Goal: Task Accomplishment & Management: Manage account settings

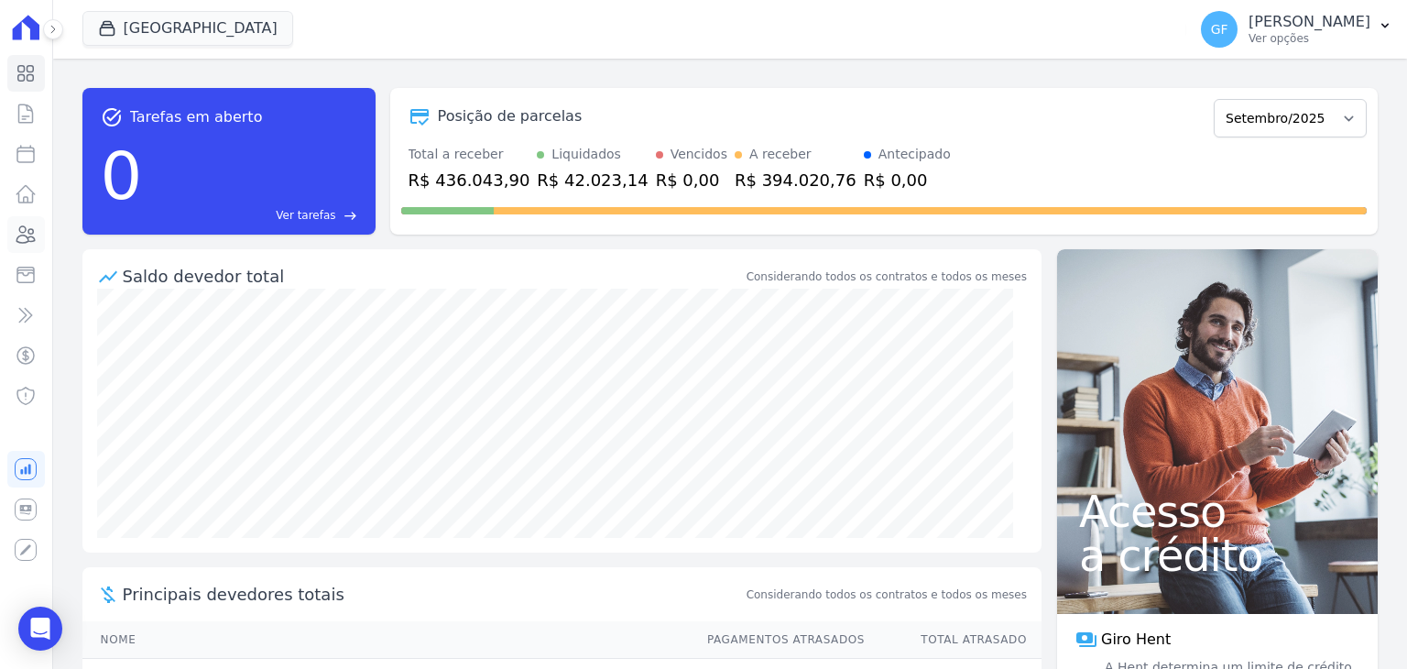
click at [26, 246] on link "Clientes" at bounding box center [26, 234] width 38 height 37
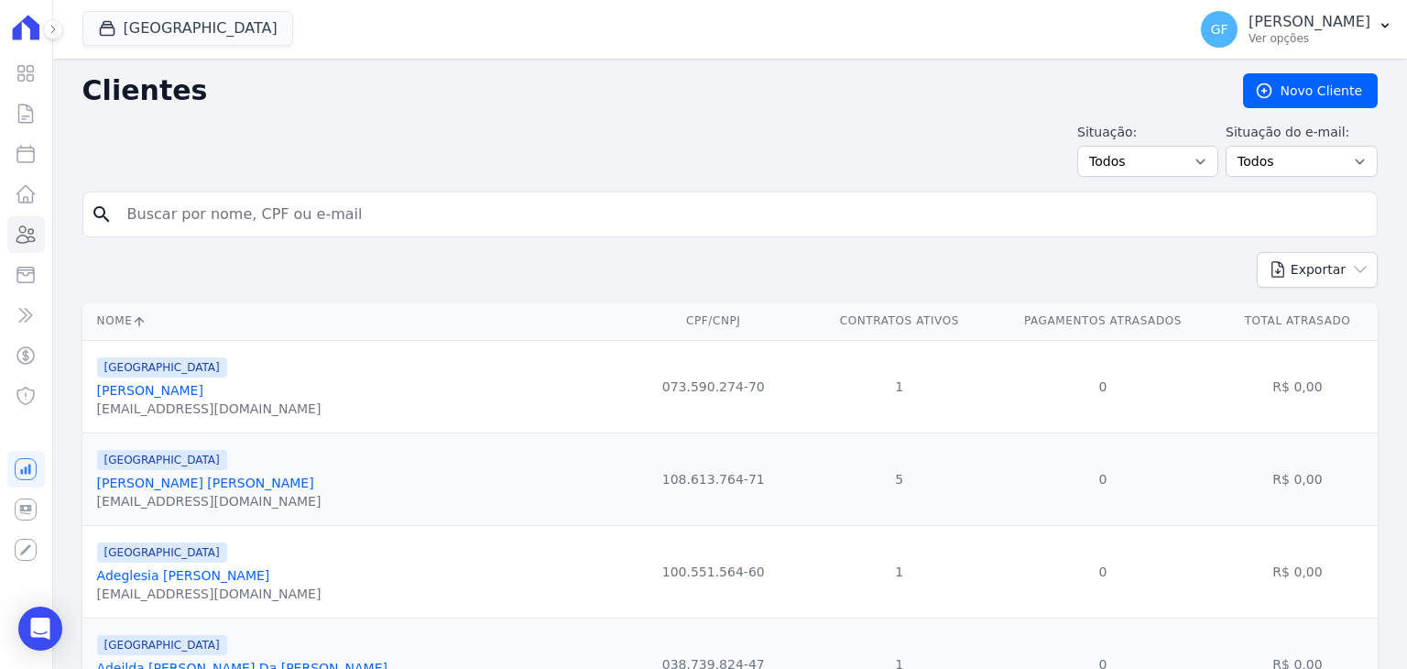
click at [330, 225] on input "search" at bounding box center [742, 214] width 1253 height 37
paste input "[PERSON_NAME] [PERSON_NAME]"
type input "[PERSON_NAME] [PERSON_NAME]"
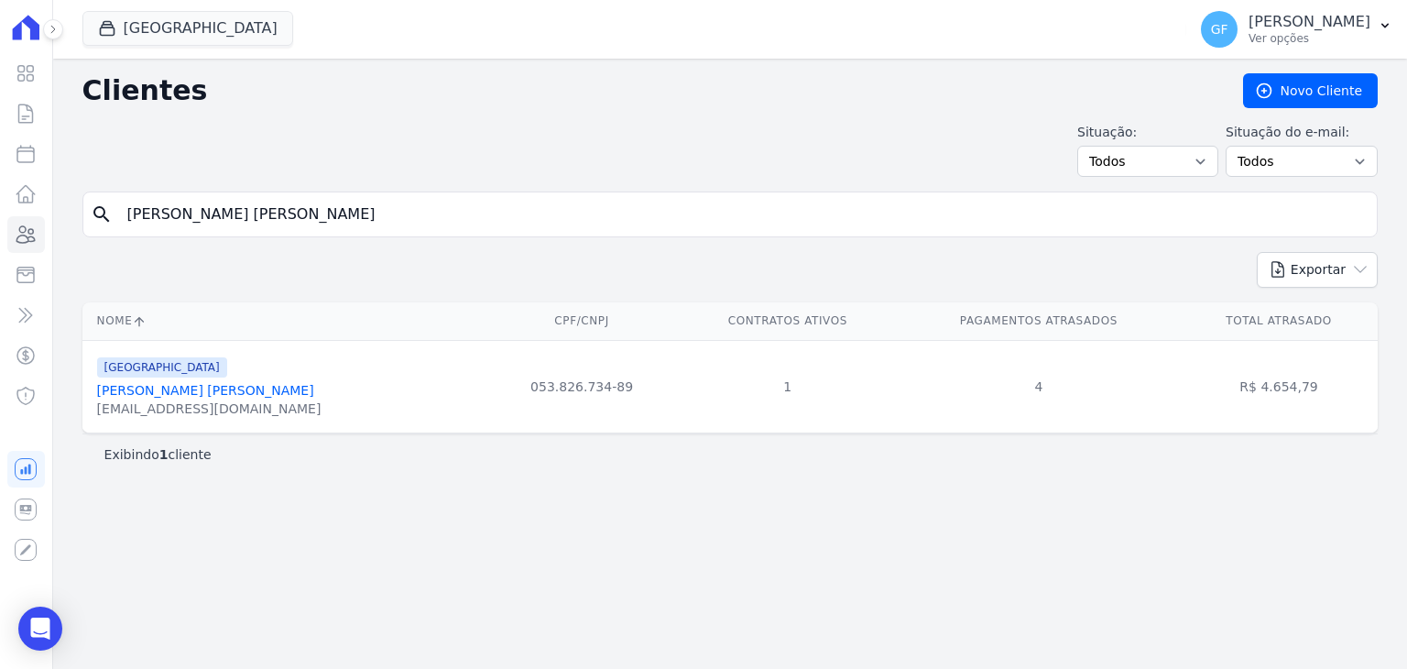
click at [160, 385] on link "[PERSON_NAME] [PERSON_NAME]" at bounding box center [205, 390] width 217 height 15
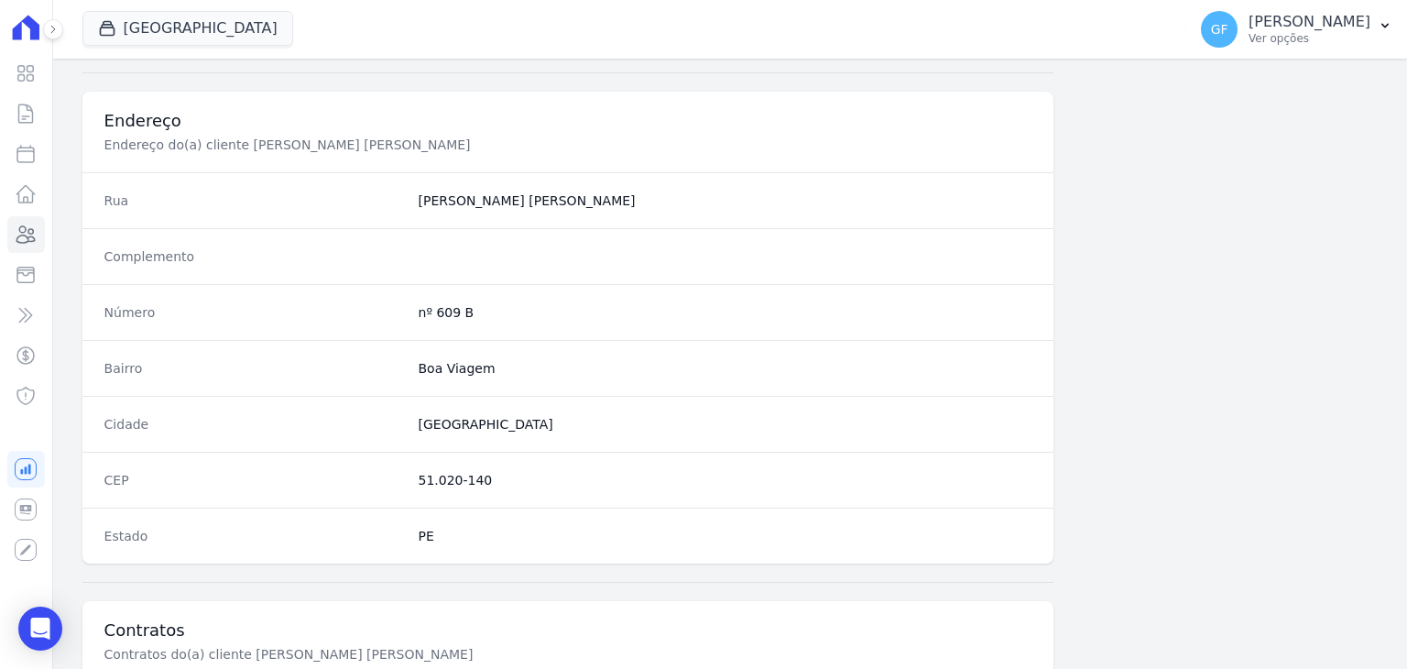
scroll to position [1040, 0]
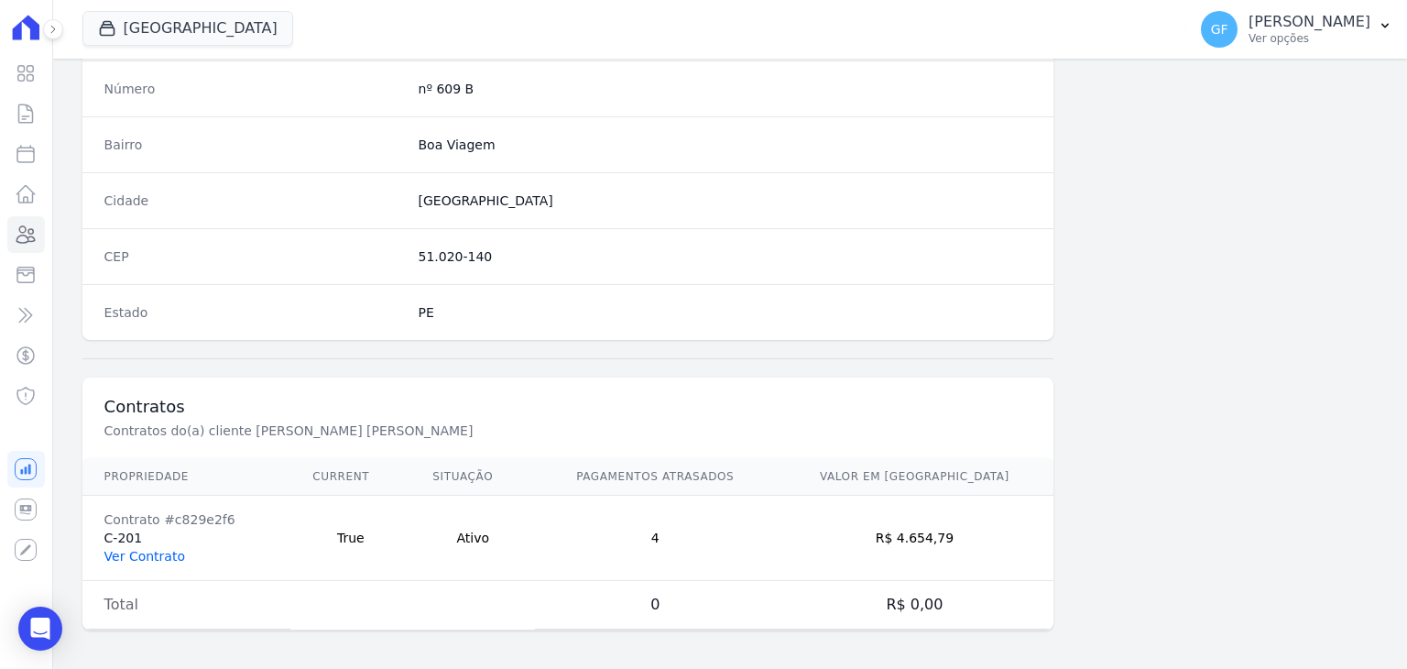
click at [140, 549] on link "Ver Contrato" at bounding box center [144, 556] width 81 height 15
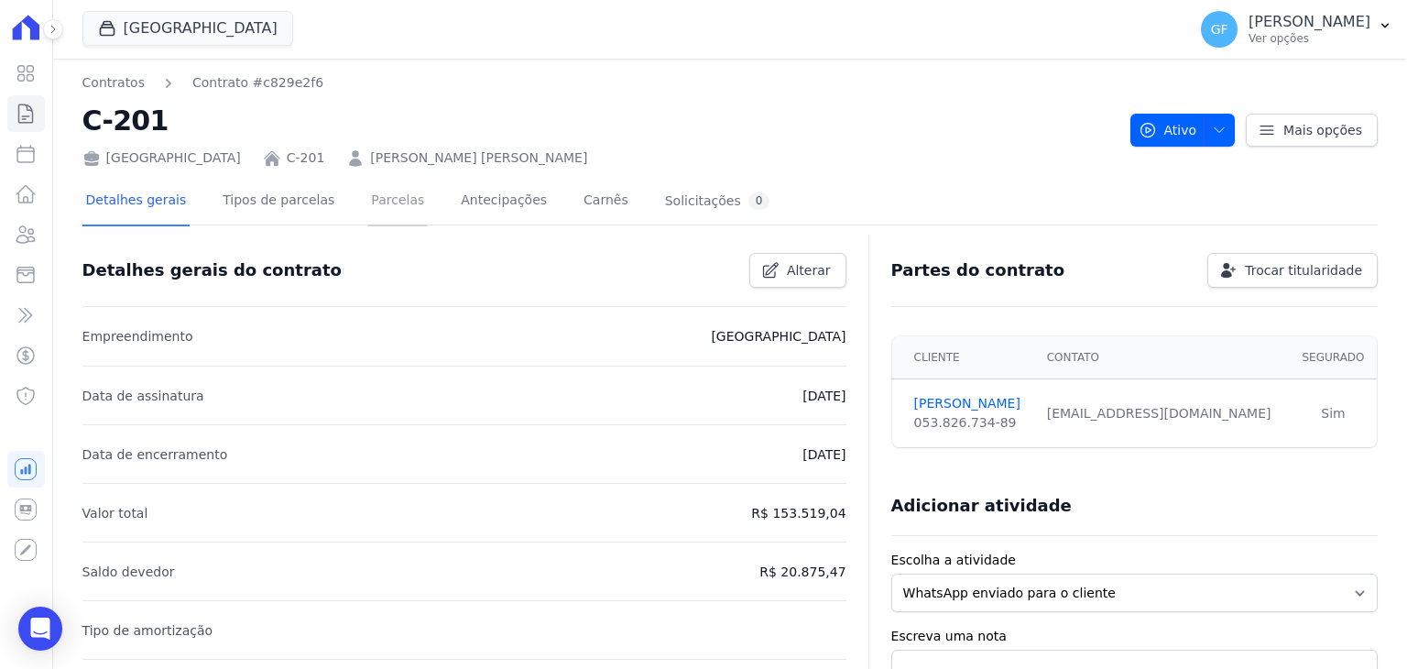
click at [380, 201] on link "Parcelas" at bounding box center [397, 202] width 60 height 49
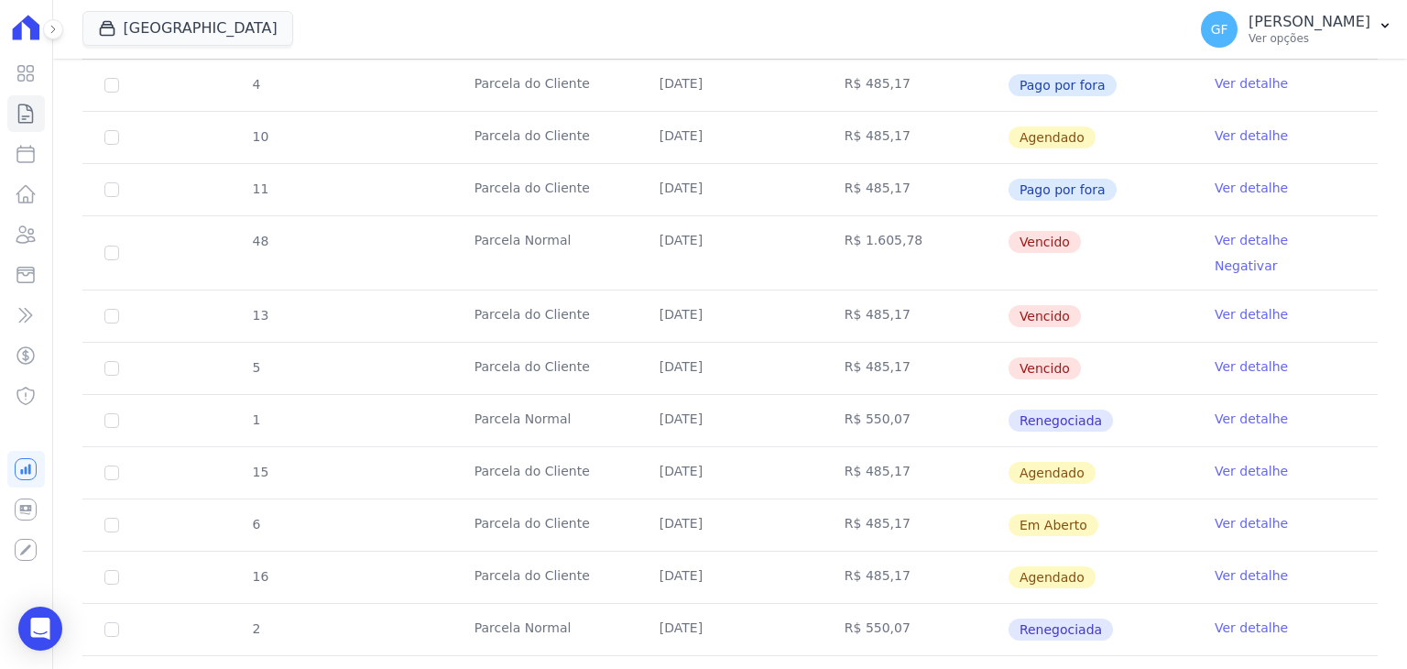
scroll to position [1558, 0]
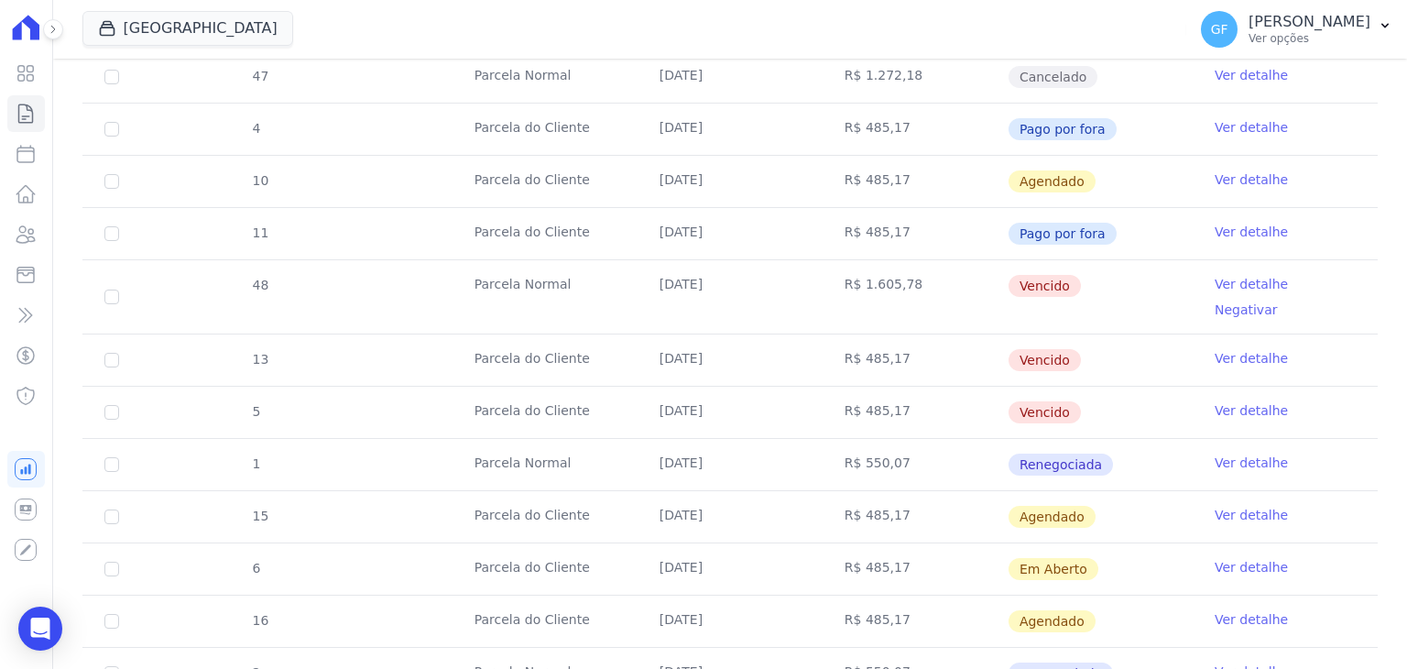
drag, startPoint x: 649, startPoint y: 177, endPoint x: 1075, endPoint y: 263, distance: 434.6
click at [739, 334] on td "[DATE]" at bounding box center [730, 359] width 185 height 51
drag, startPoint x: 648, startPoint y: 211, endPoint x: 1106, endPoint y: 291, distance: 465.1
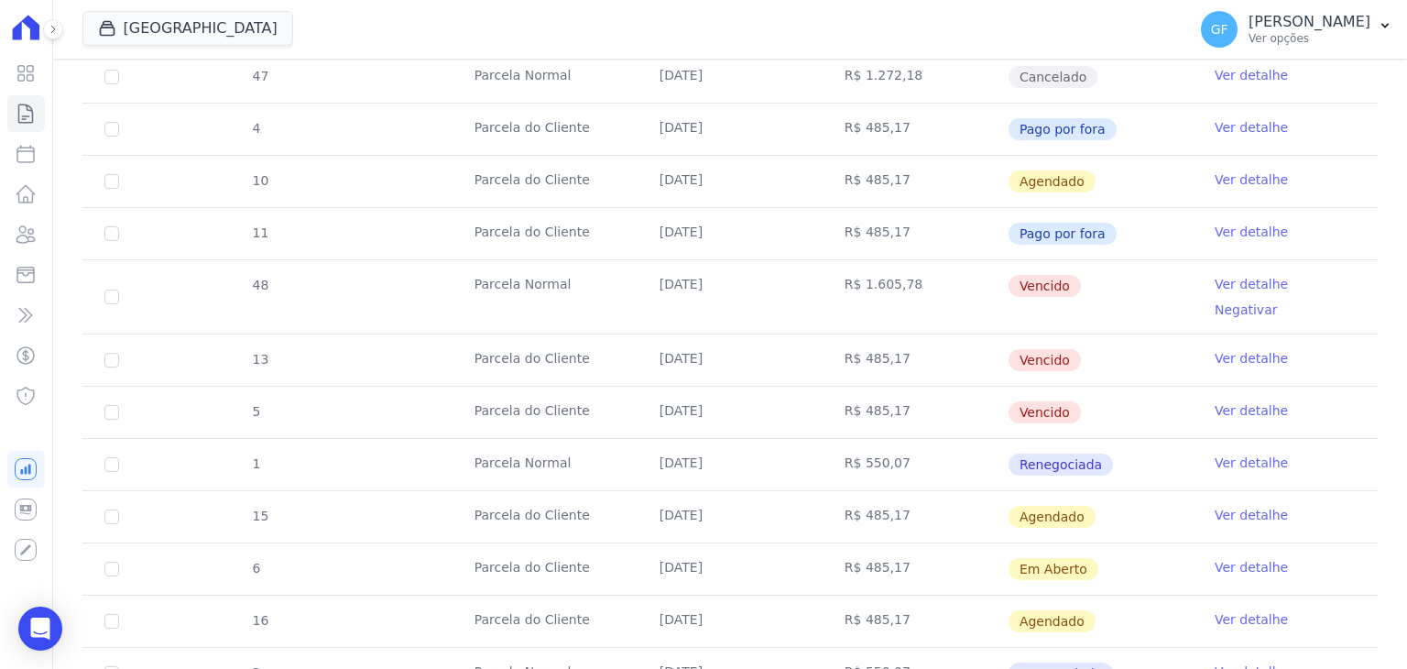
click at [1128, 387] on td "Vencido" at bounding box center [1100, 412] width 185 height 51
click at [1220, 349] on link "Ver detalhe" at bounding box center [1251, 358] width 73 height 18
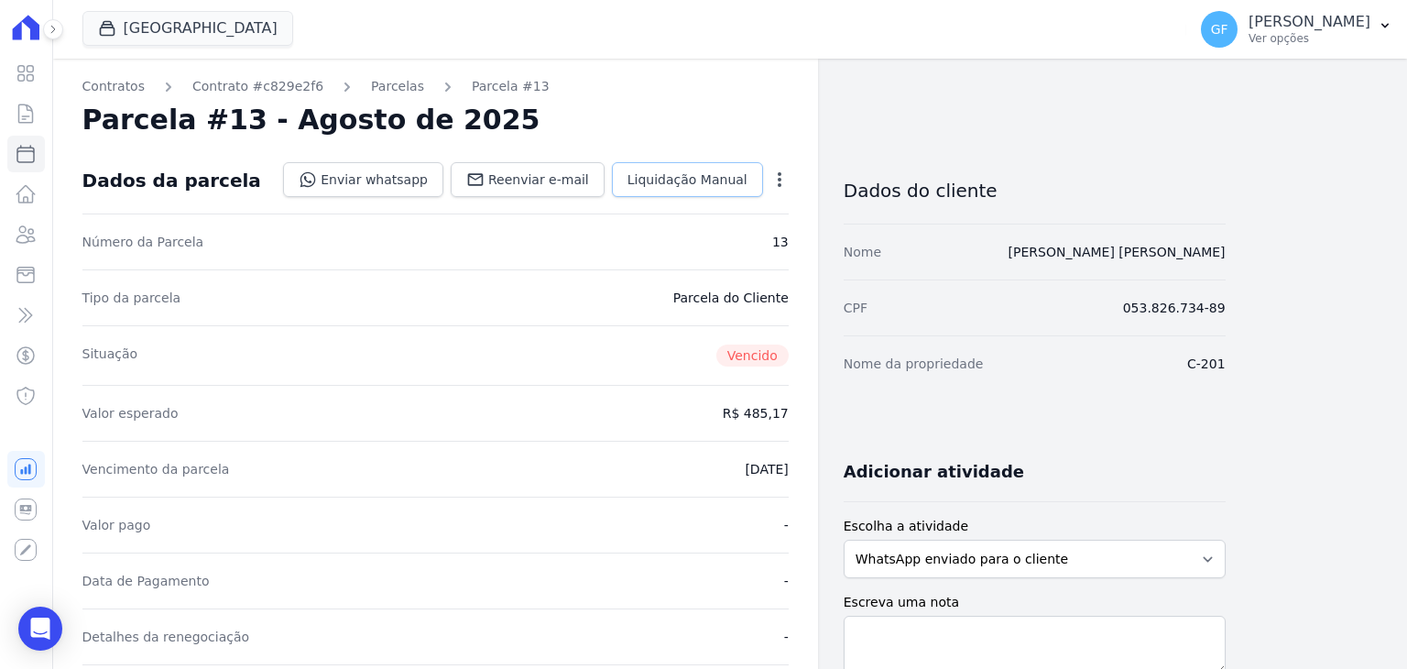
click at [693, 184] on span "Liquidação Manual" at bounding box center [688, 179] width 120 height 18
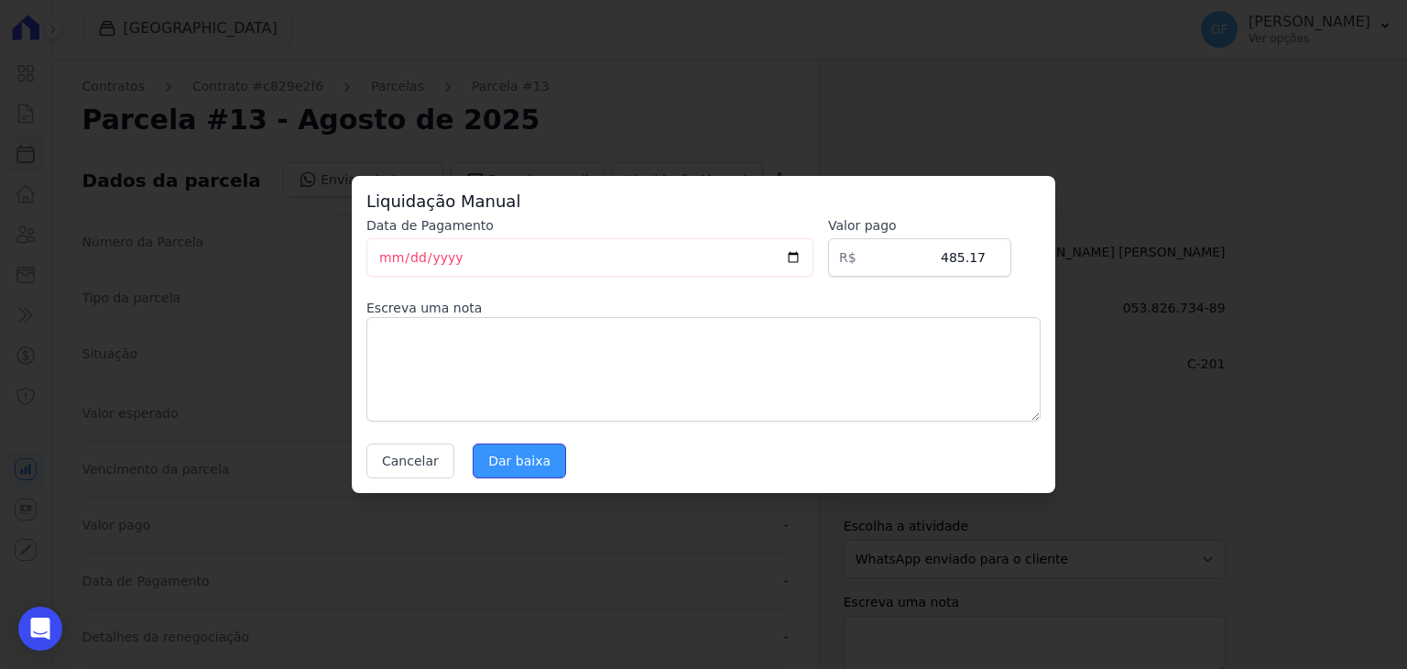
click at [522, 474] on input "Dar baixa" at bounding box center [519, 460] width 93 height 35
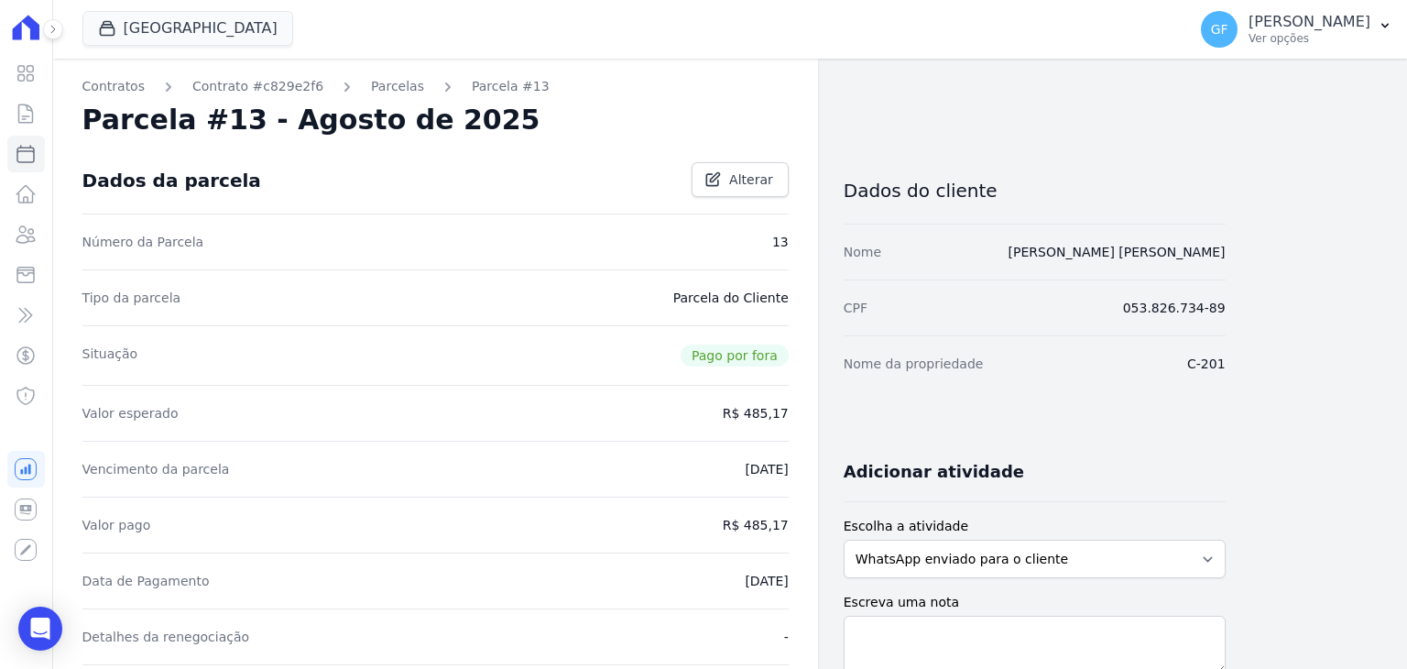
click at [375, 89] on link "Parcelas" at bounding box center [397, 86] width 53 height 19
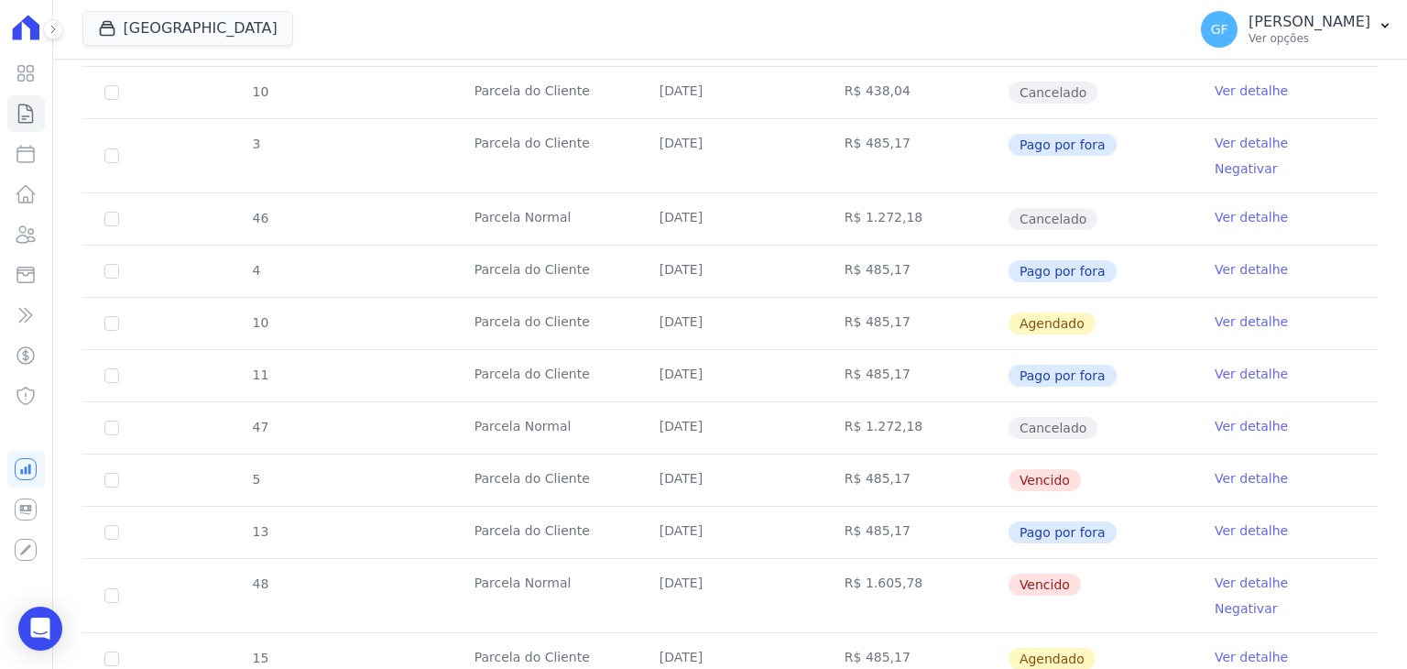
scroll to position [1466, 0]
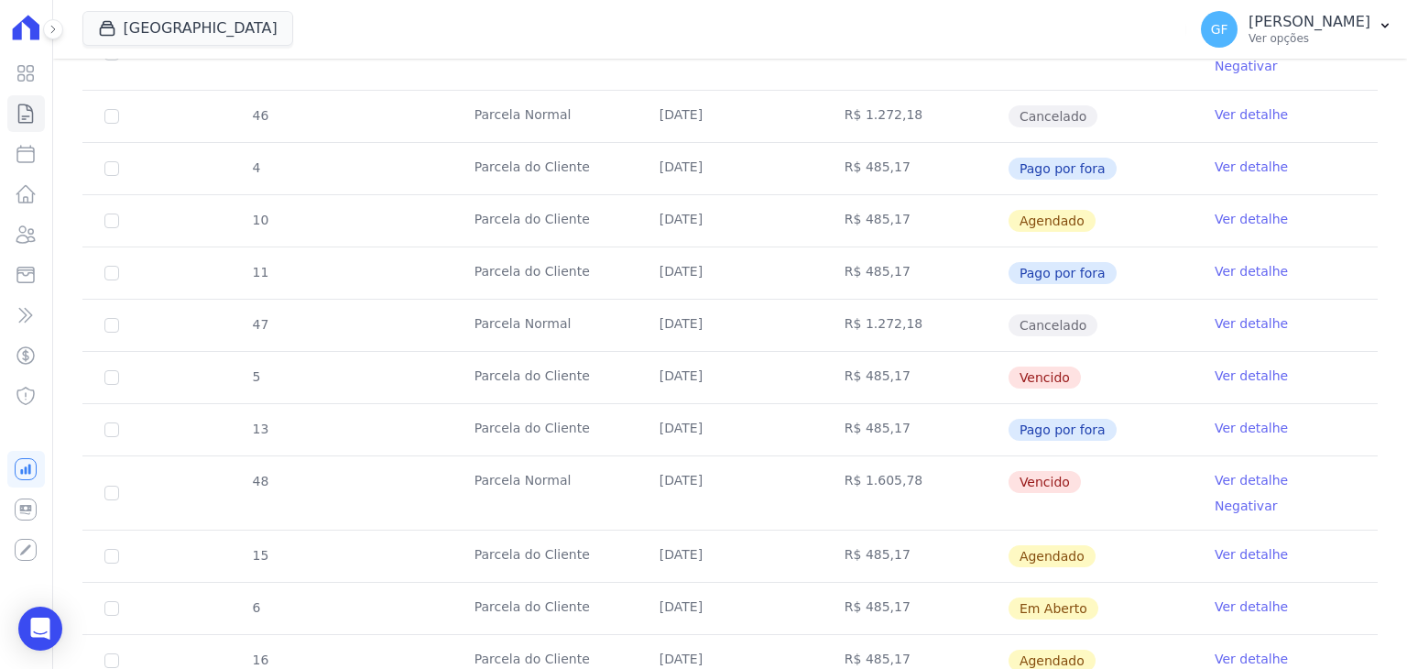
drag, startPoint x: 638, startPoint y: 256, endPoint x: 1102, endPoint y: 254, distance: 464.5
click at [1102, 351] on tr "5 [GEOGRAPHIC_DATA] [DATE] R$ 485,17 [GEOGRAPHIC_DATA] Ver detalhe" at bounding box center [729, 377] width 1295 height 52
click at [1131, 352] on td "Vencido" at bounding box center [1100, 377] width 185 height 51
click at [1231, 366] on link "Ver detalhe" at bounding box center [1251, 375] width 73 height 18
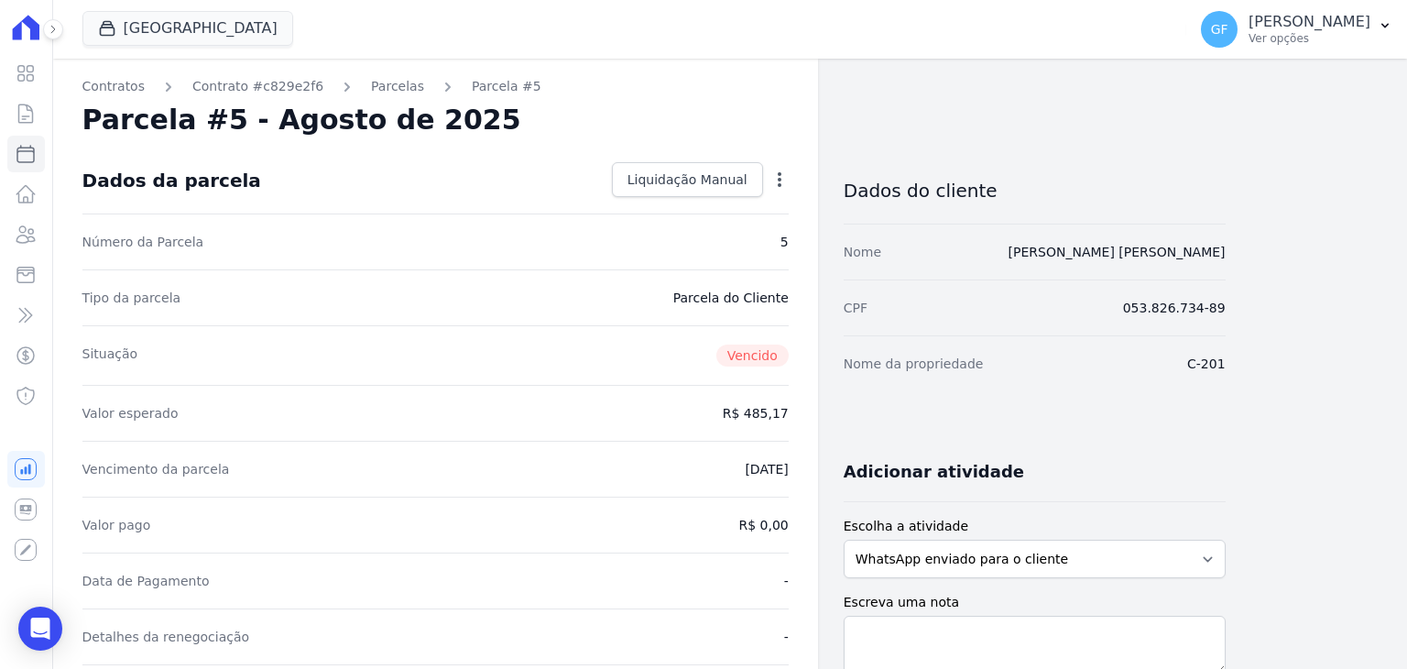
click at [784, 169] on div "Open options Alterar" at bounding box center [776, 181] width 26 height 31
click at [781, 176] on icon "button" at bounding box center [780, 179] width 18 height 18
click at [451, 151] on div "Dados da parcela Liquidação Manual Liquidação Manual Data de Pagamento [DATE] […" at bounding box center [435, 181] width 706 height 66
click at [28, 78] on icon at bounding box center [26, 73] width 22 height 22
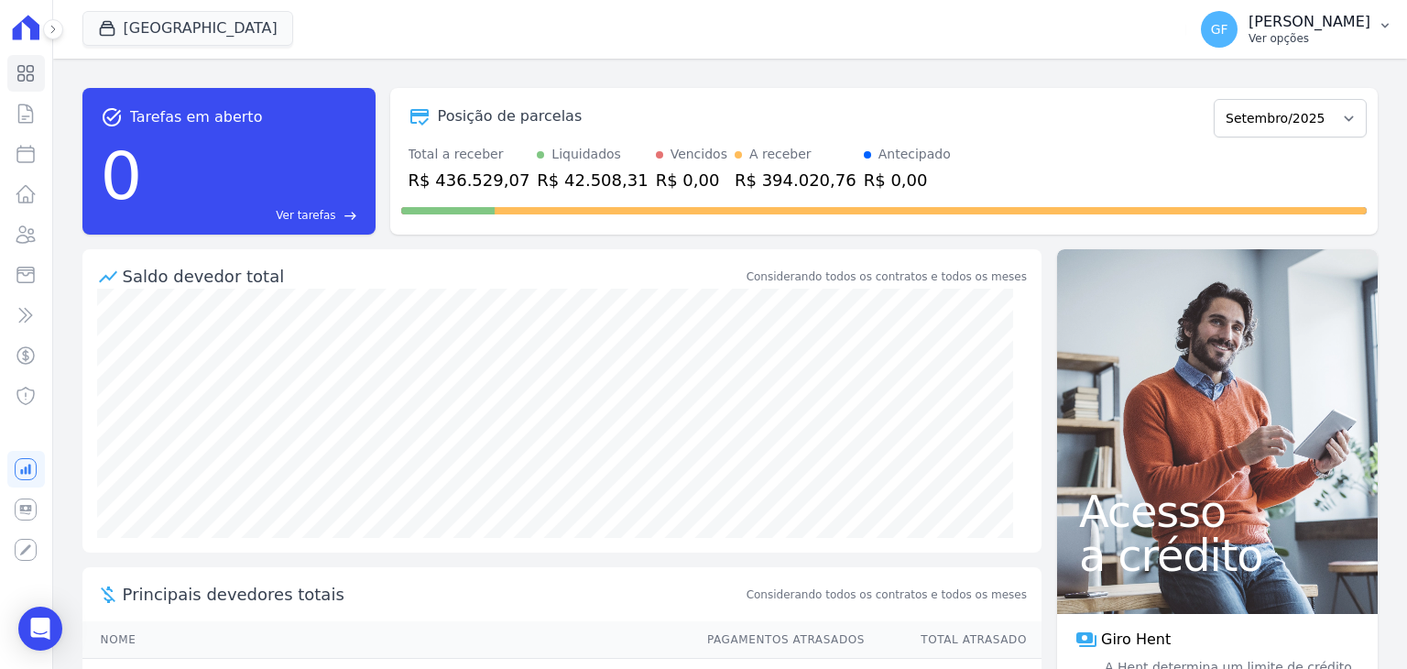
click at [1257, 20] on div "GF [PERSON_NAME] Ver opções" at bounding box center [1285, 29] width 169 height 37
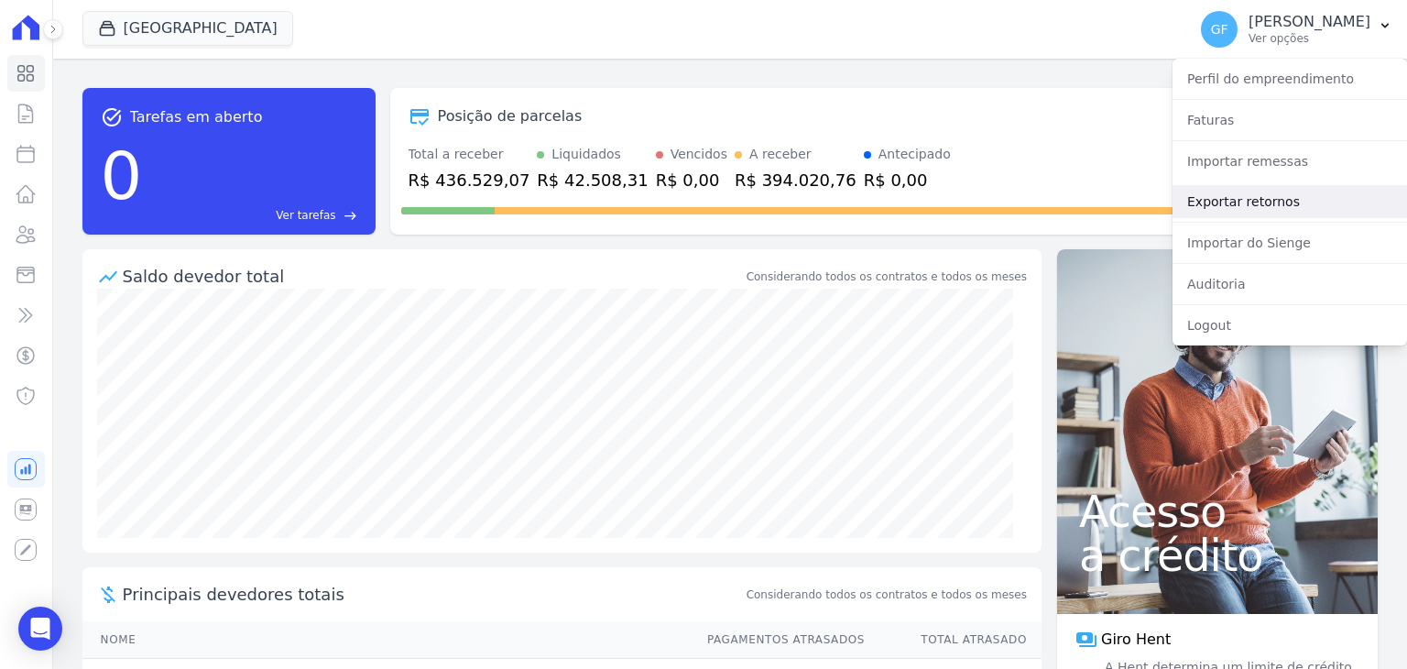
click at [1220, 195] on link "Exportar retornos" at bounding box center [1290, 201] width 235 height 33
